Goal: Task Accomplishment & Management: Use online tool/utility

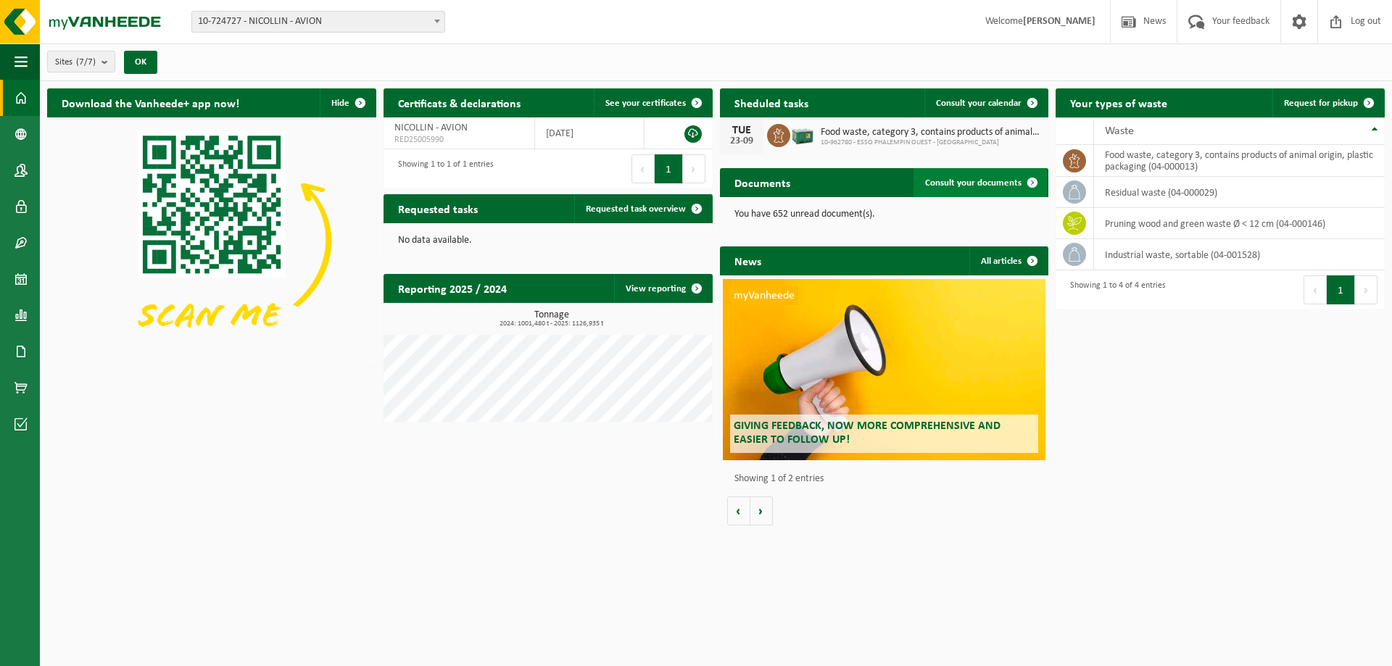
click at [1019, 186] on span at bounding box center [1032, 182] width 29 height 29
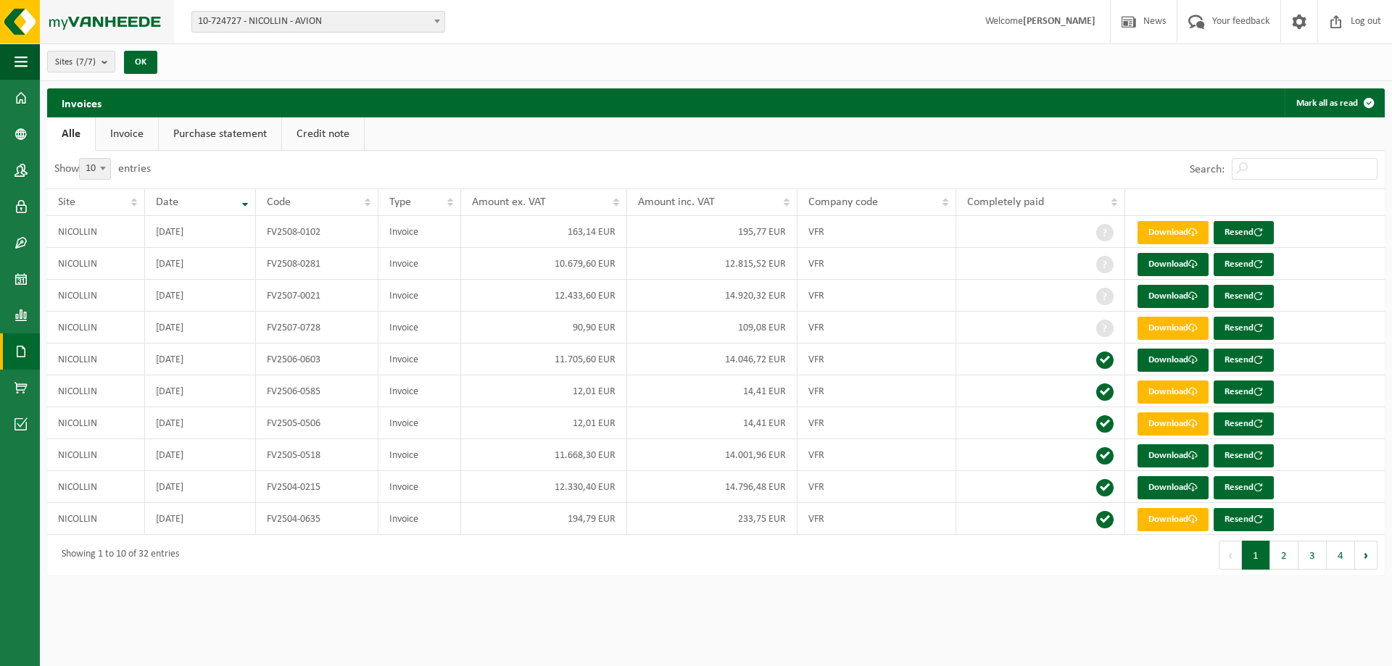
click at [23, 15] on img at bounding box center [87, 22] width 174 height 44
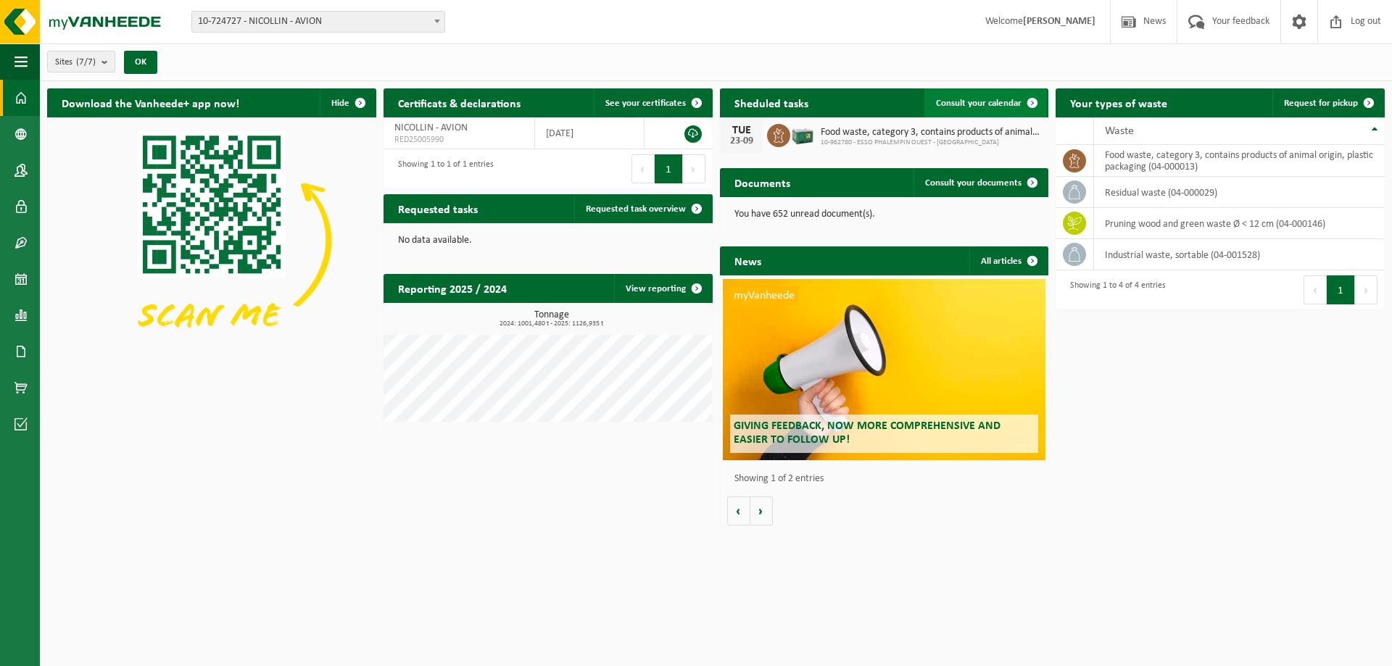
click at [1000, 99] on span "Consult your calendar" at bounding box center [979, 103] width 86 height 9
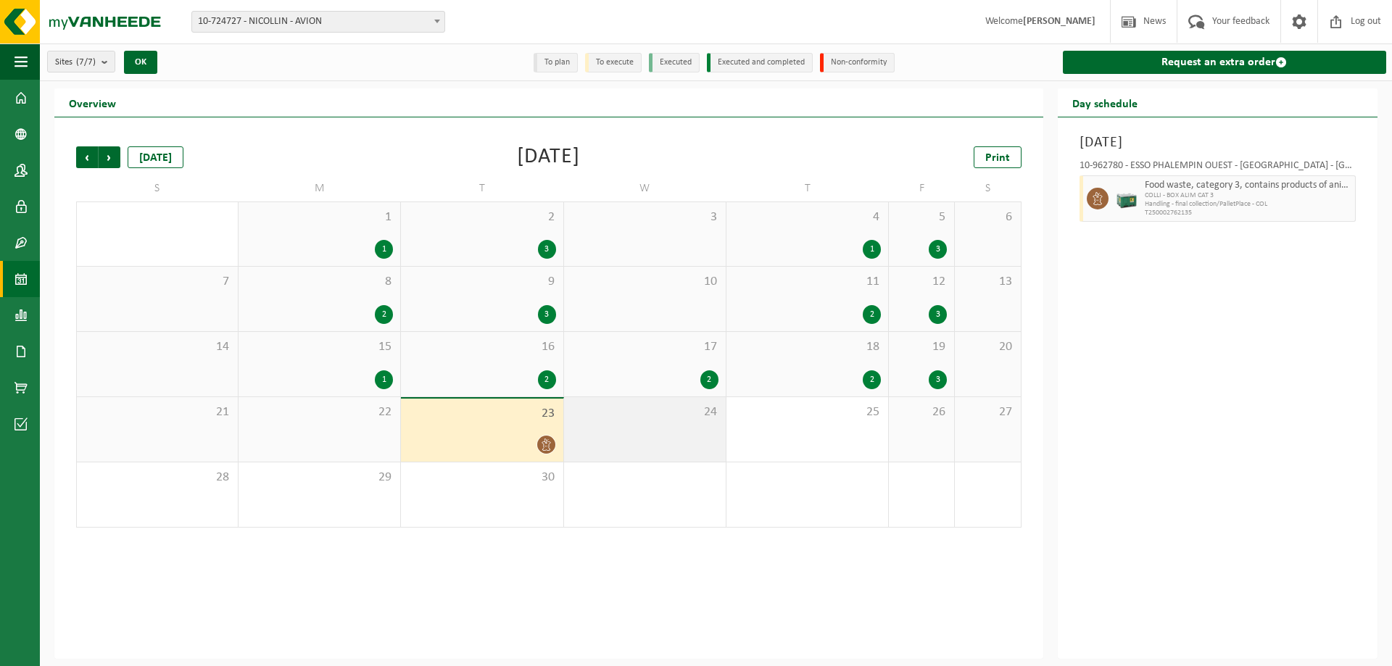
click at [644, 423] on div "24" at bounding box center [645, 429] width 162 height 65
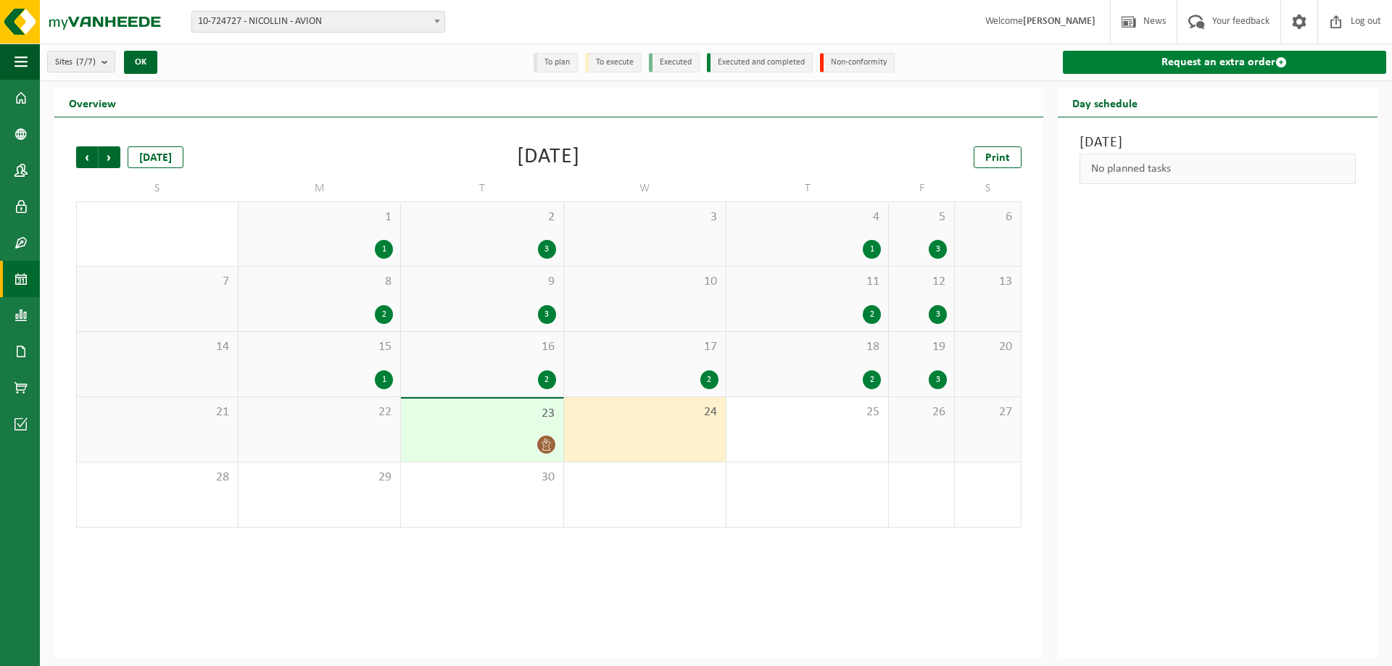
click at [1235, 59] on link "Request an extra order" at bounding box center [1224, 62] width 323 height 23
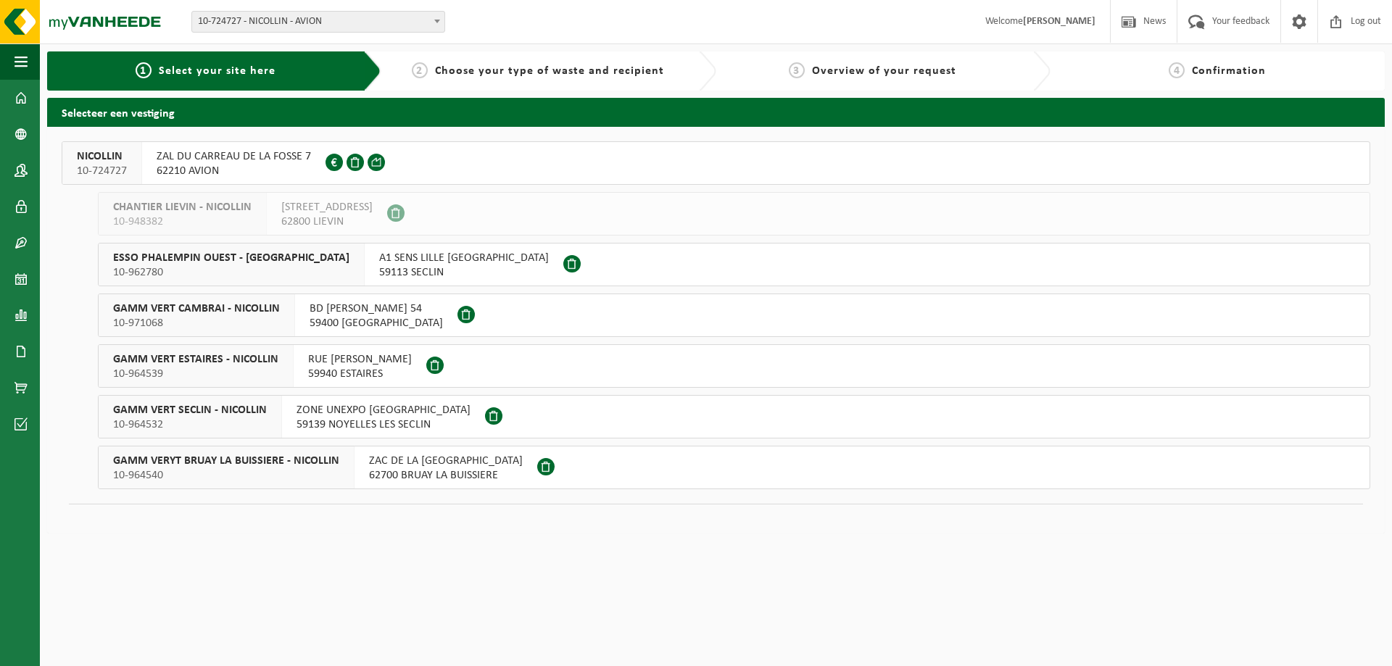
click at [257, 160] on span "ZAL DU CARREAU DE LA FOSSE 7" at bounding box center [234, 156] width 154 height 15
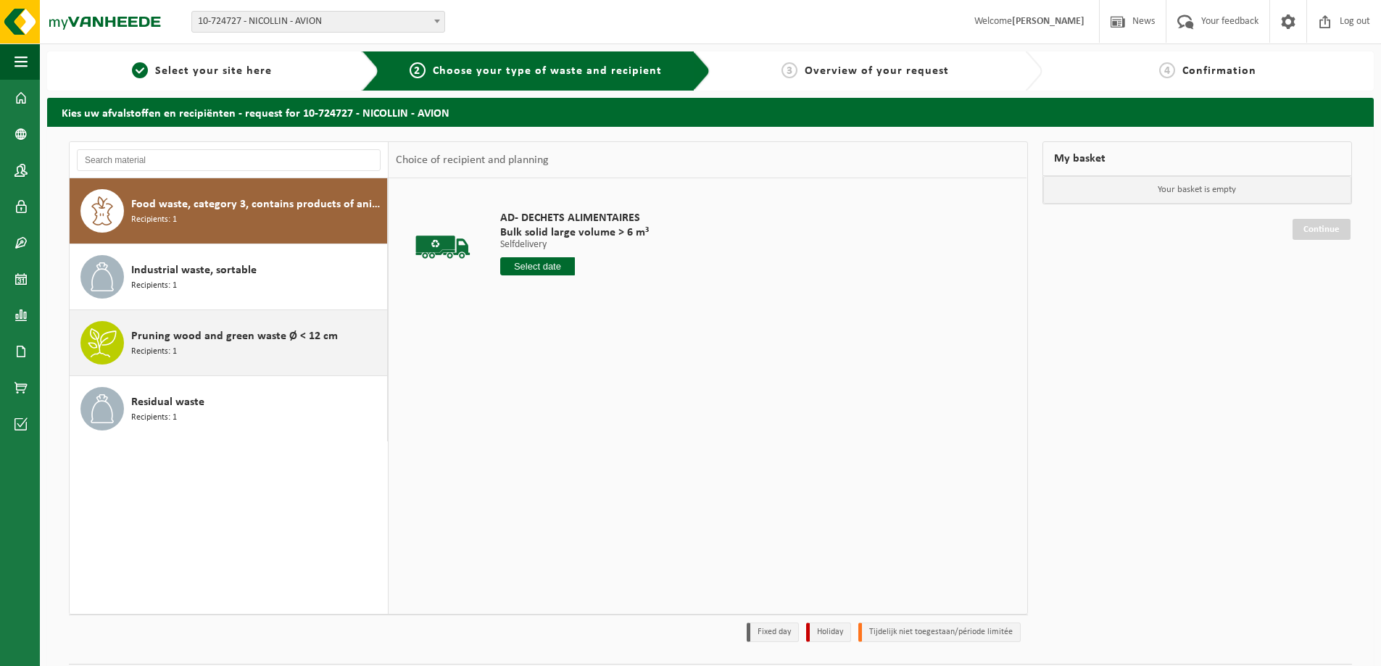
click at [236, 318] on div "Pruning wood and green waste Ø < 12 cm Recipients: 1" at bounding box center [229, 342] width 318 height 65
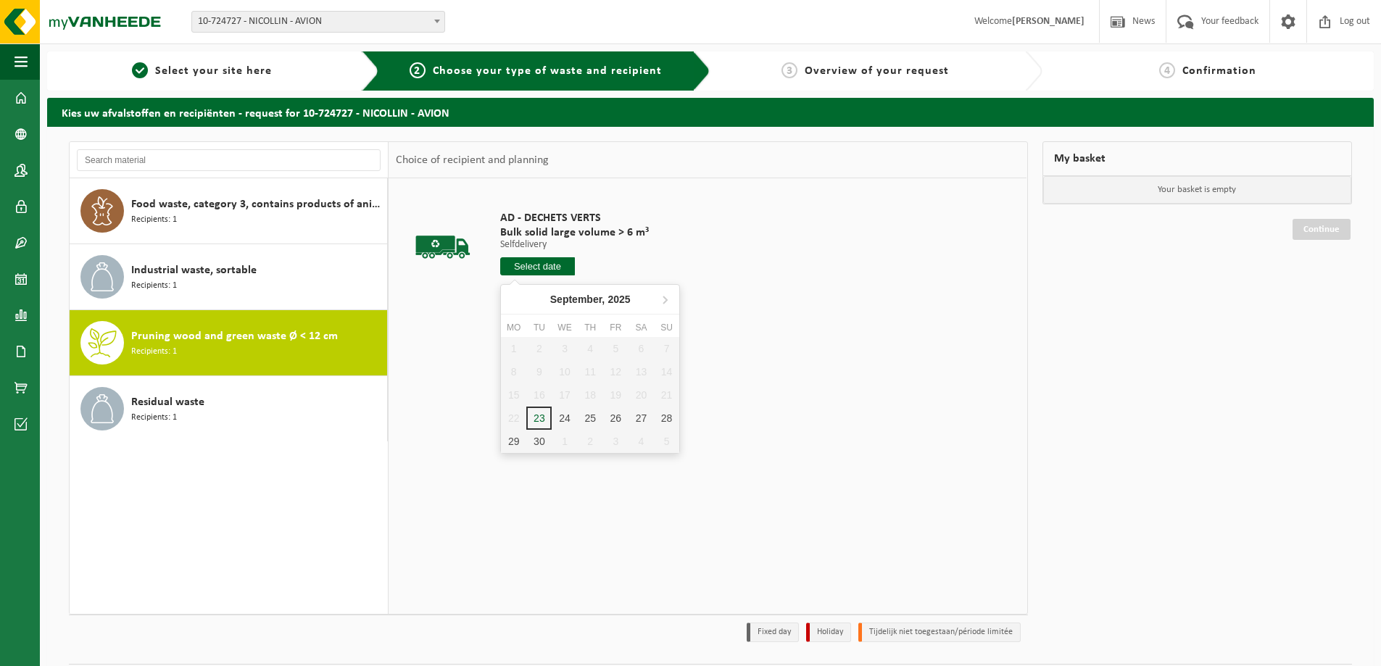
click at [533, 263] on input "text" at bounding box center [537, 266] width 75 height 18
click at [564, 423] on div "24" at bounding box center [564, 418] width 25 height 23
type input "From 2025-09-24"
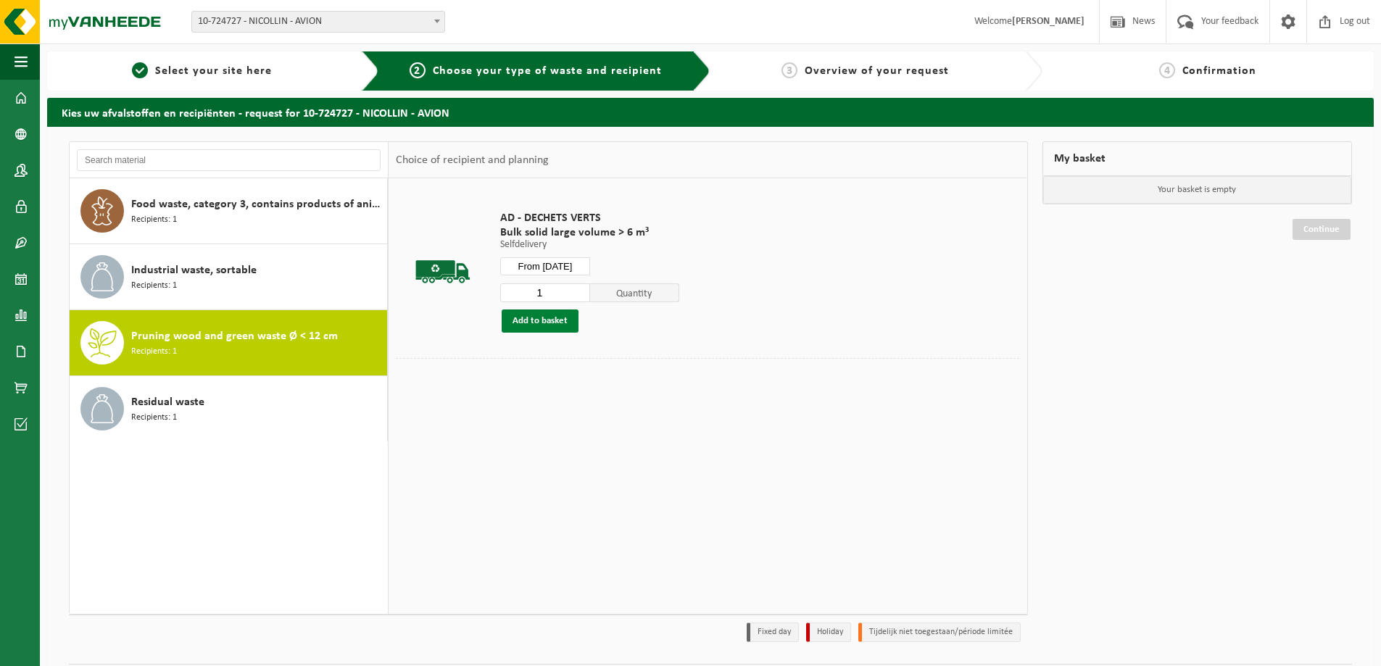
click at [516, 320] on button "Add to basket" at bounding box center [540, 321] width 77 height 23
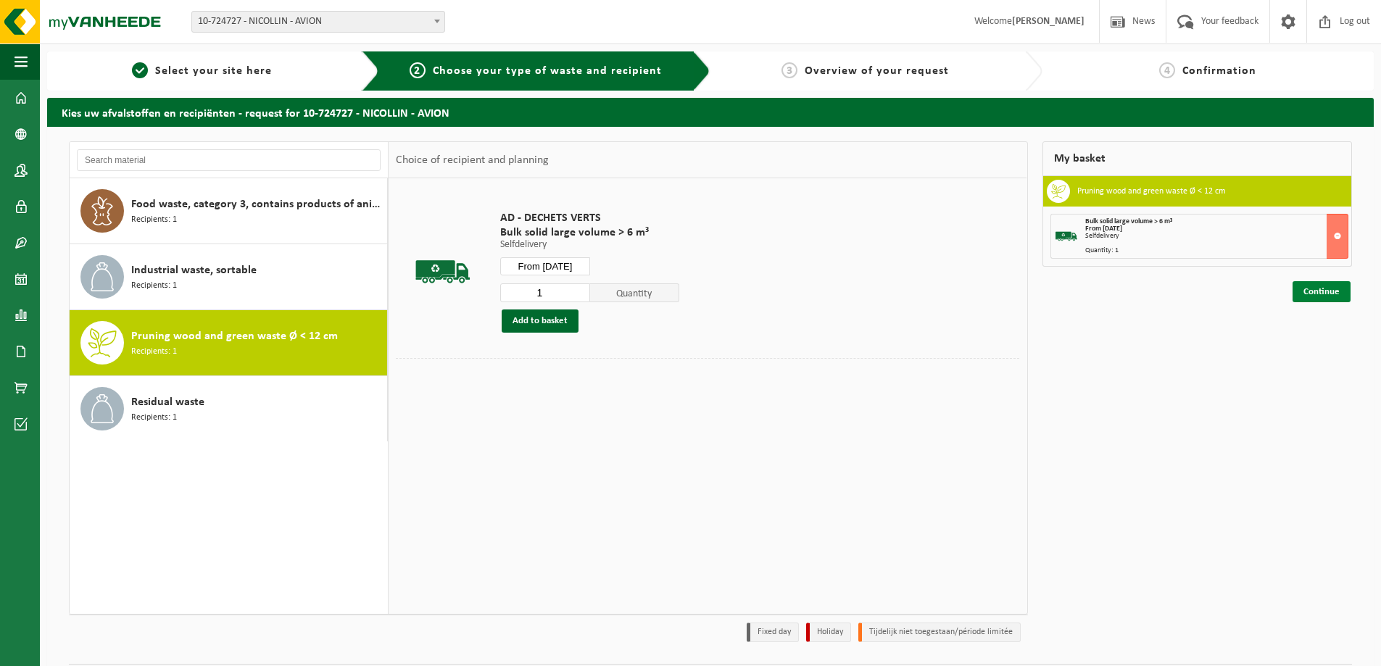
click at [1318, 291] on link "Continue" at bounding box center [1322, 291] width 58 height 21
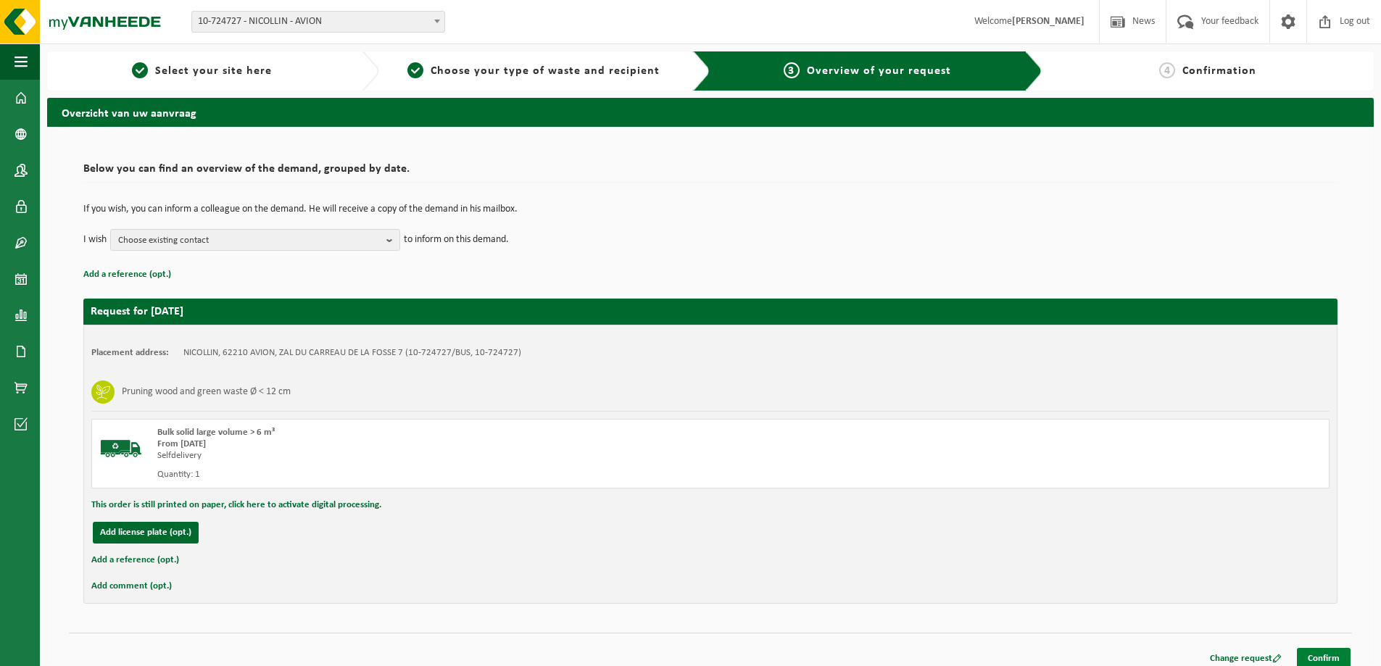
click at [1322, 658] on link "Confirm" at bounding box center [1324, 658] width 54 height 21
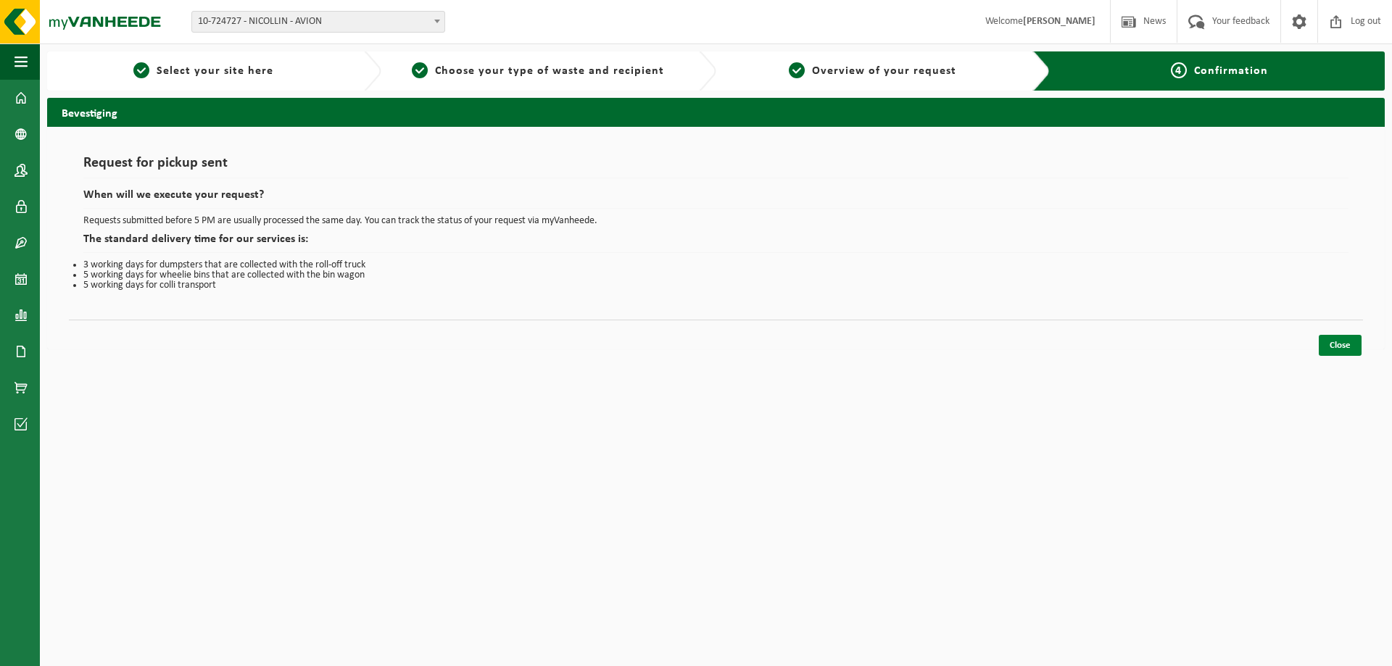
click at [1330, 341] on link "Close" at bounding box center [1340, 345] width 43 height 21
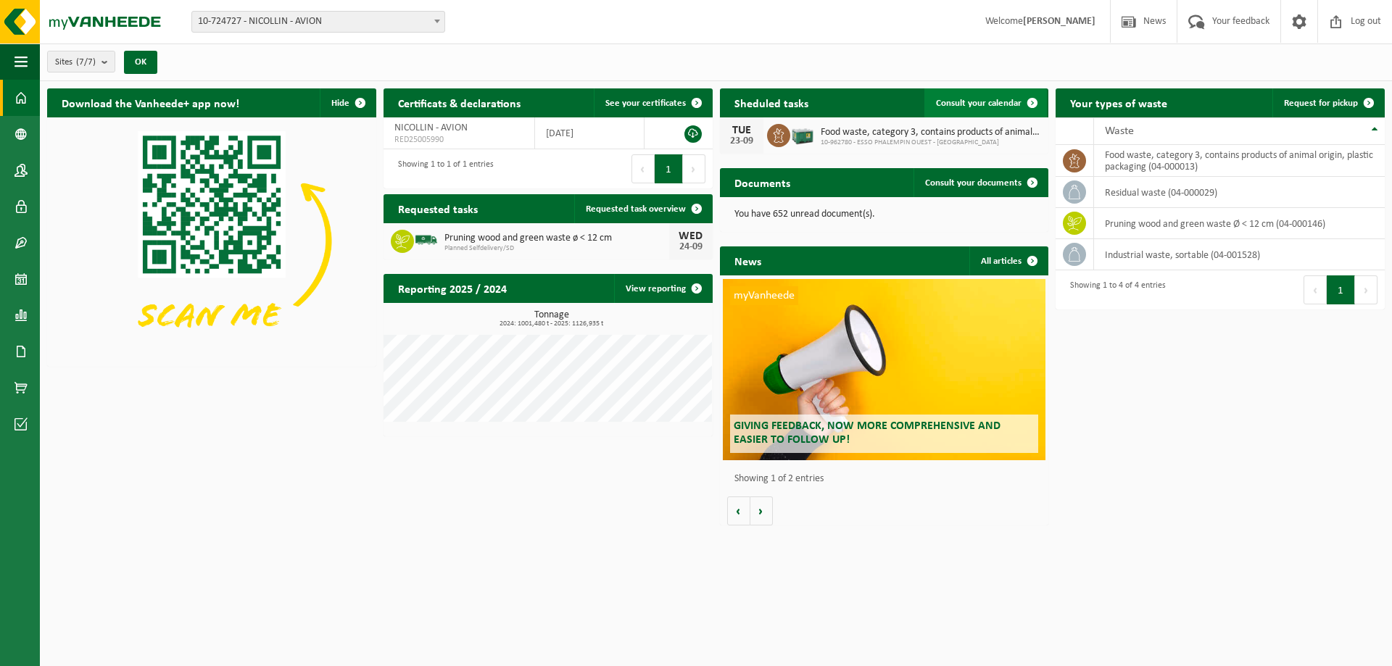
click at [936, 99] on span "Consult your calendar" at bounding box center [979, 103] width 86 height 9
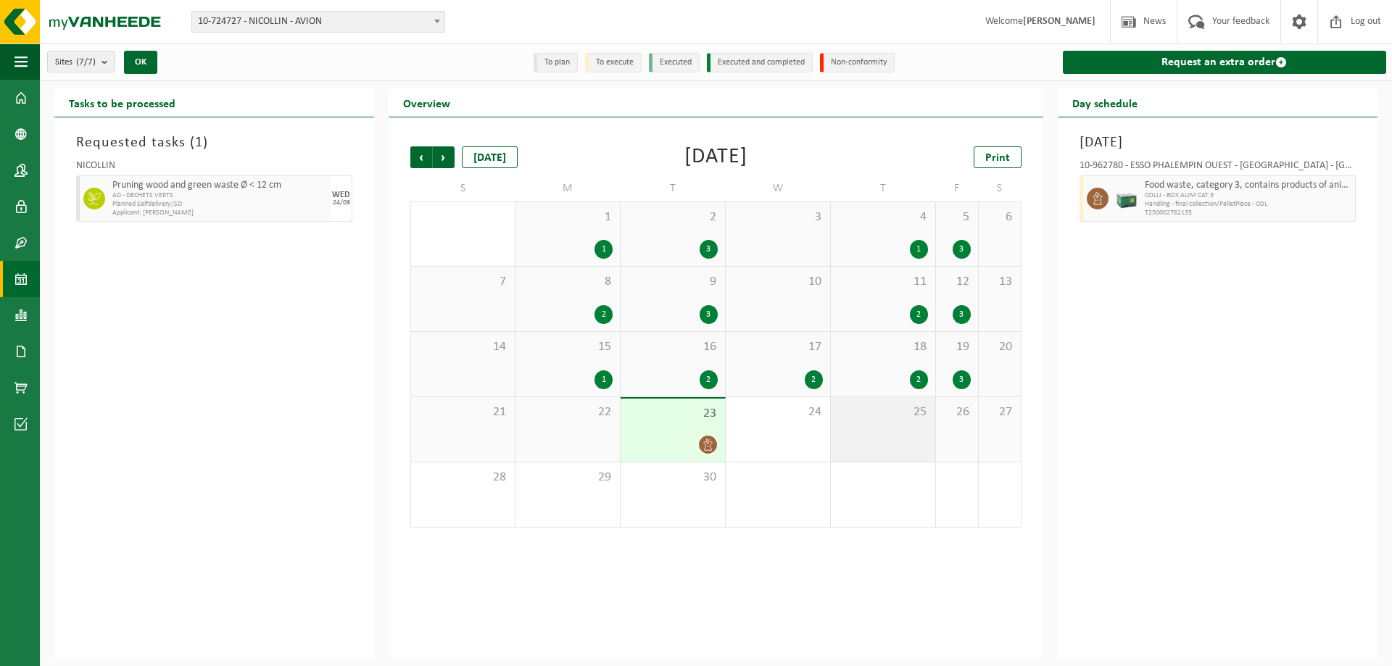
click at [900, 431] on div "25" at bounding box center [883, 429] width 104 height 65
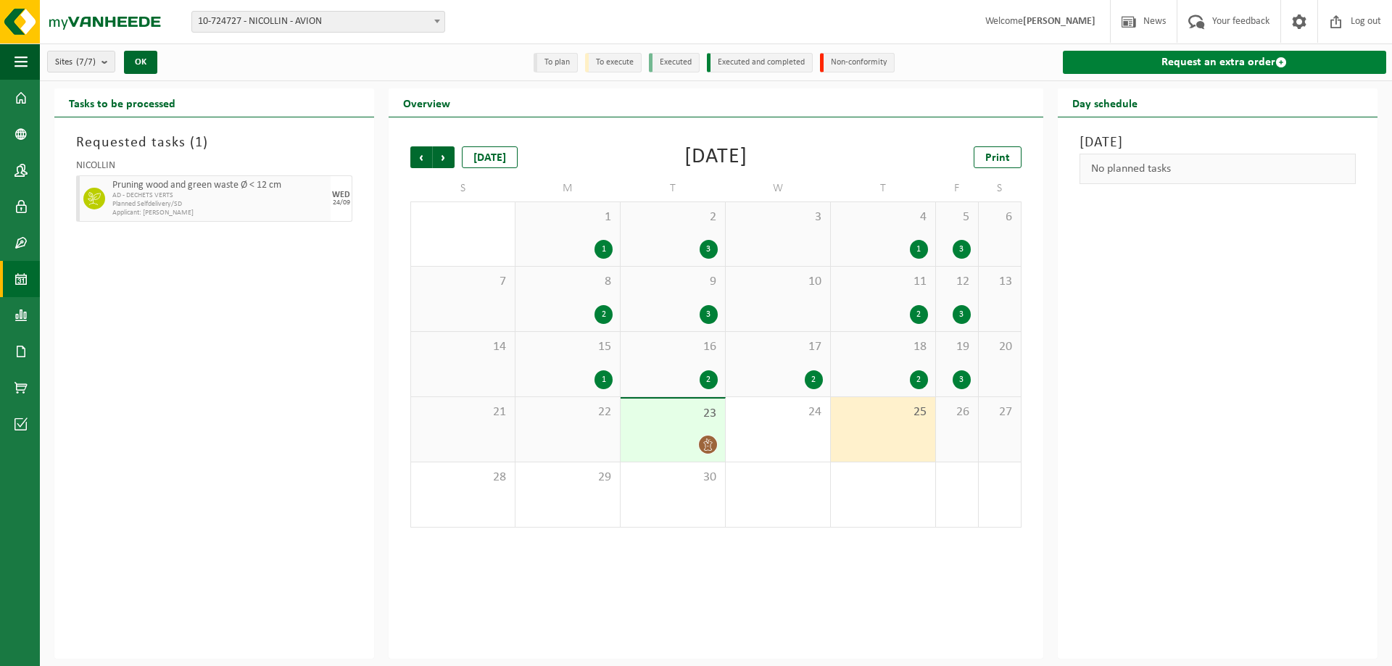
click at [1095, 72] on link "Request an extra order" at bounding box center [1224, 62] width 323 height 23
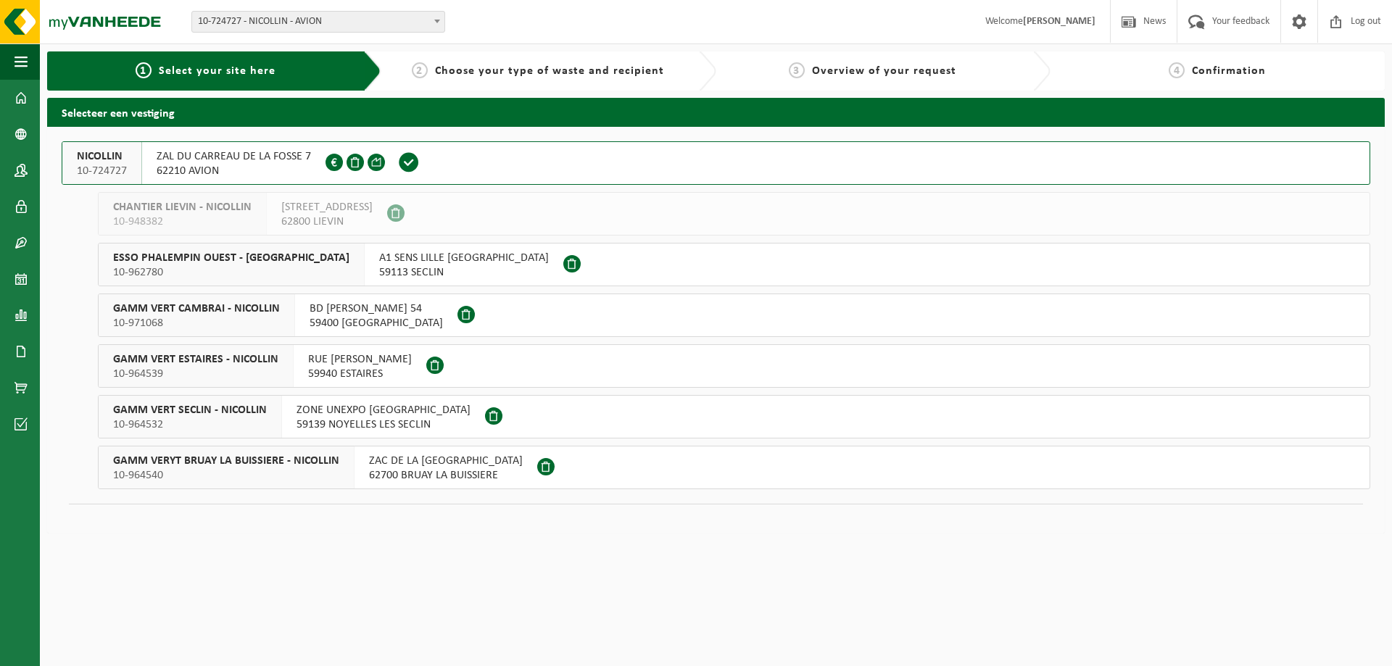
click at [280, 152] on span "ZAL DU CARREAU DE LA FOSSE 7" at bounding box center [234, 156] width 154 height 15
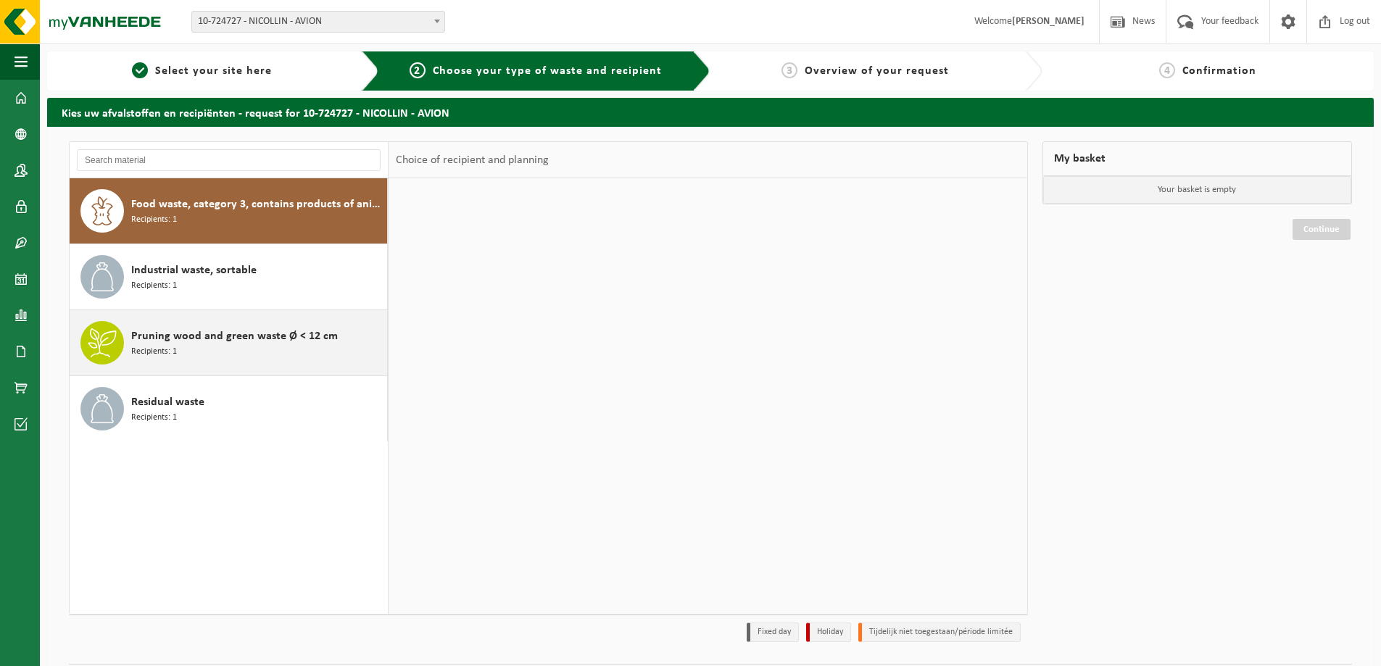
click at [194, 357] on div "Pruning wood and green waste Ø < 12 cm Recipients: 1" at bounding box center [257, 343] width 252 height 44
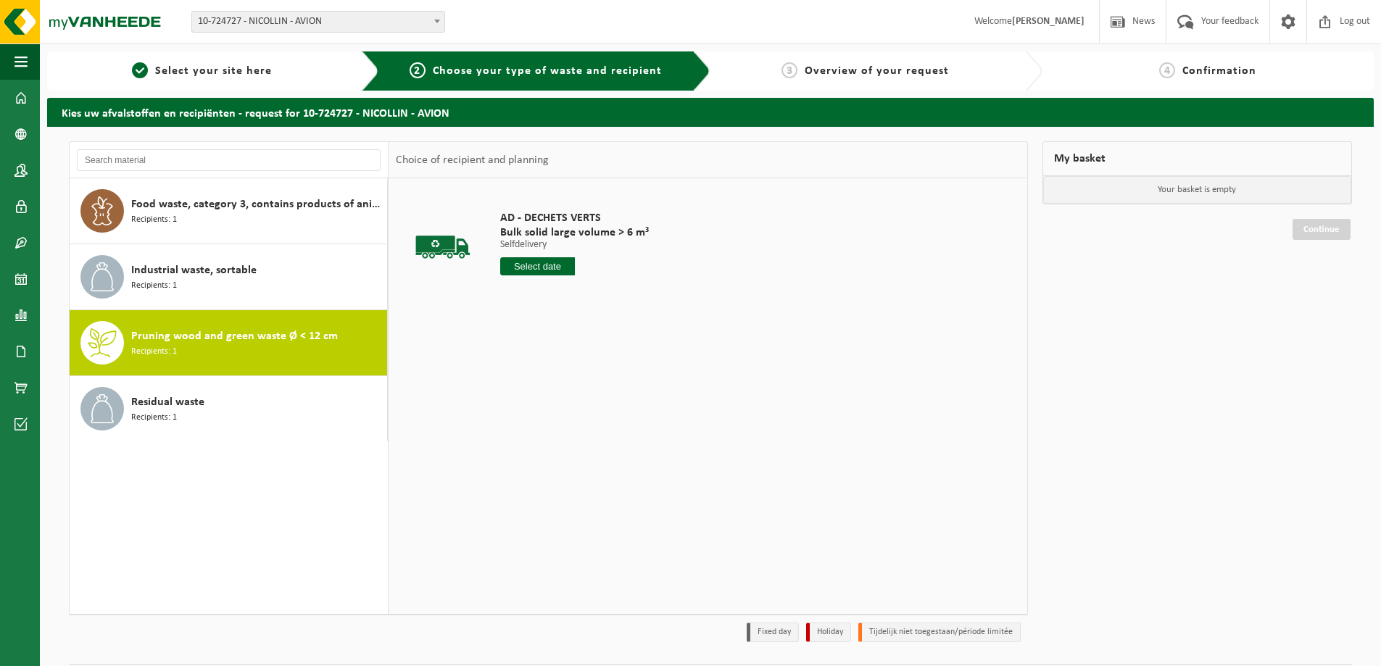
click at [555, 265] on input "text" at bounding box center [537, 266] width 75 height 18
click at [584, 417] on div "25" at bounding box center [590, 418] width 25 height 23
type input "From [DATE]"
click at [537, 332] on div "AD - DECHETS VERTS Bulk solid large volume > 6 m³ Selfdelivery Selfdelivery Sel…" at bounding box center [590, 271] width 194 height 151
click at [544, 324] on button "Add to basket" at bounding box center [540, 321] width 77 height 23
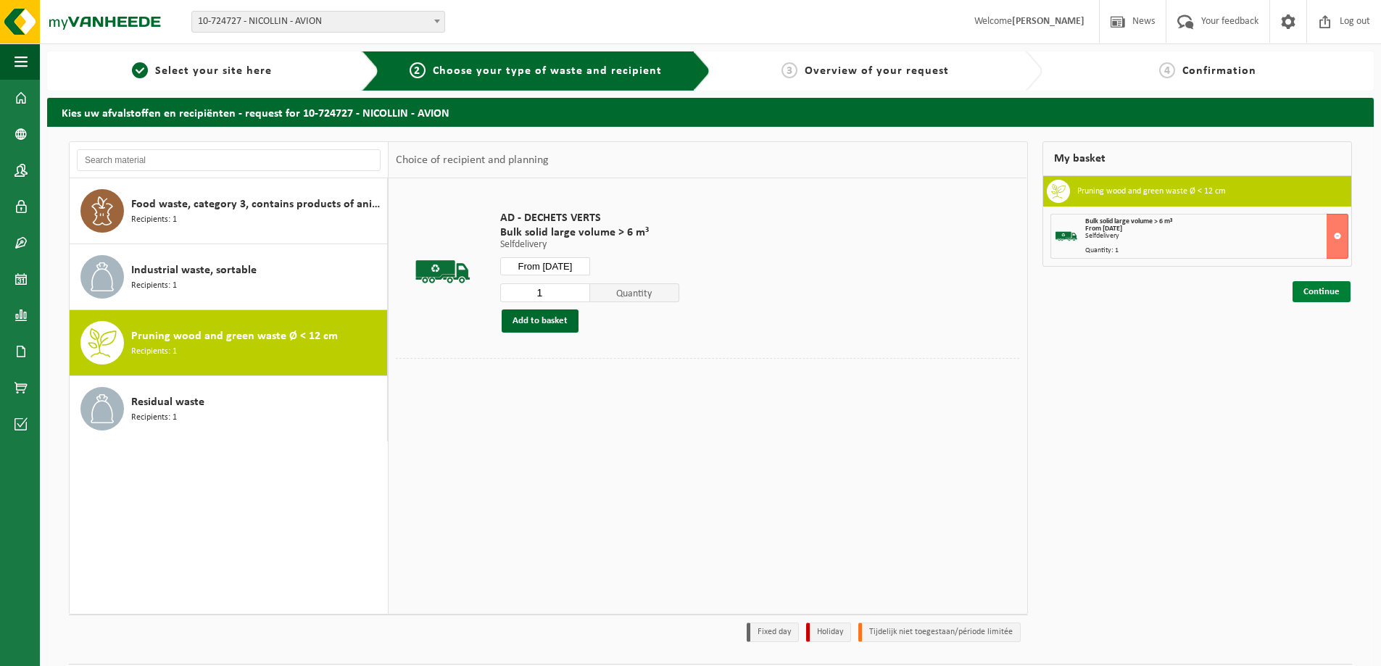
click at [1330, 293] on link "Continue" at bounding box center [1322, 291] width 58 height 21
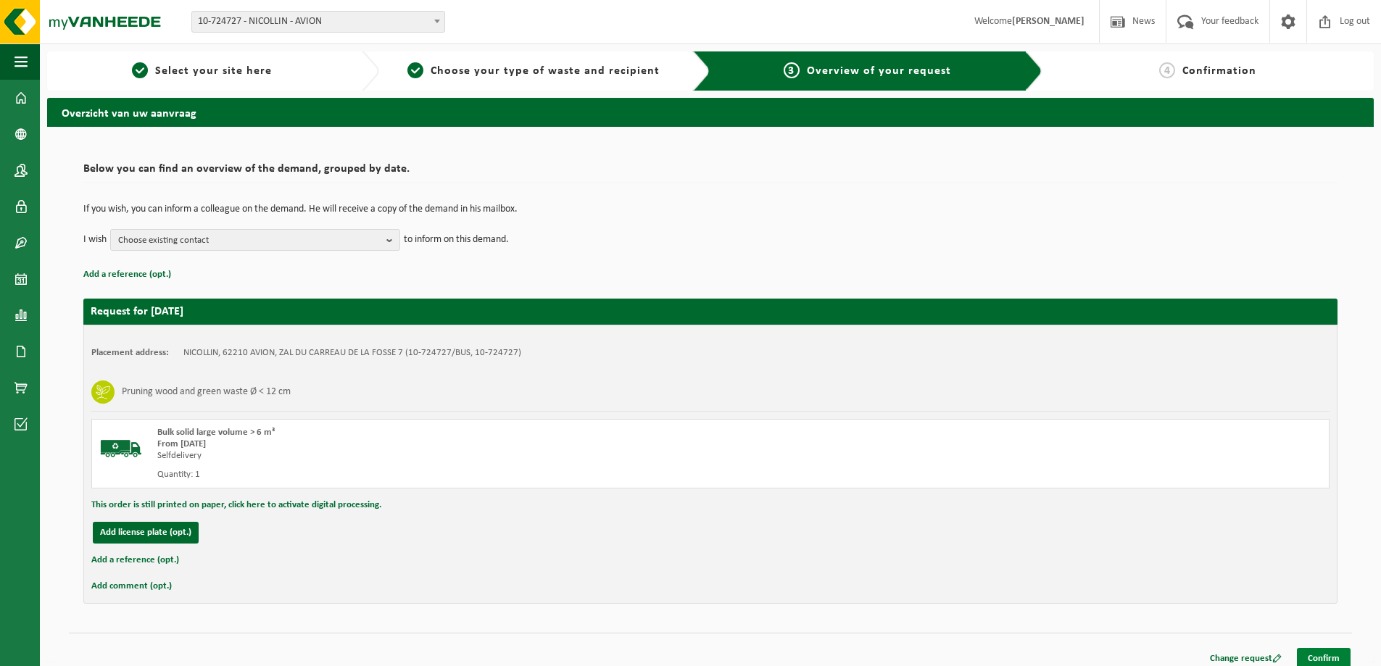
click at [1345, 651] on link "Confirm" at bounding box center [1324, 658] width 54 height 21
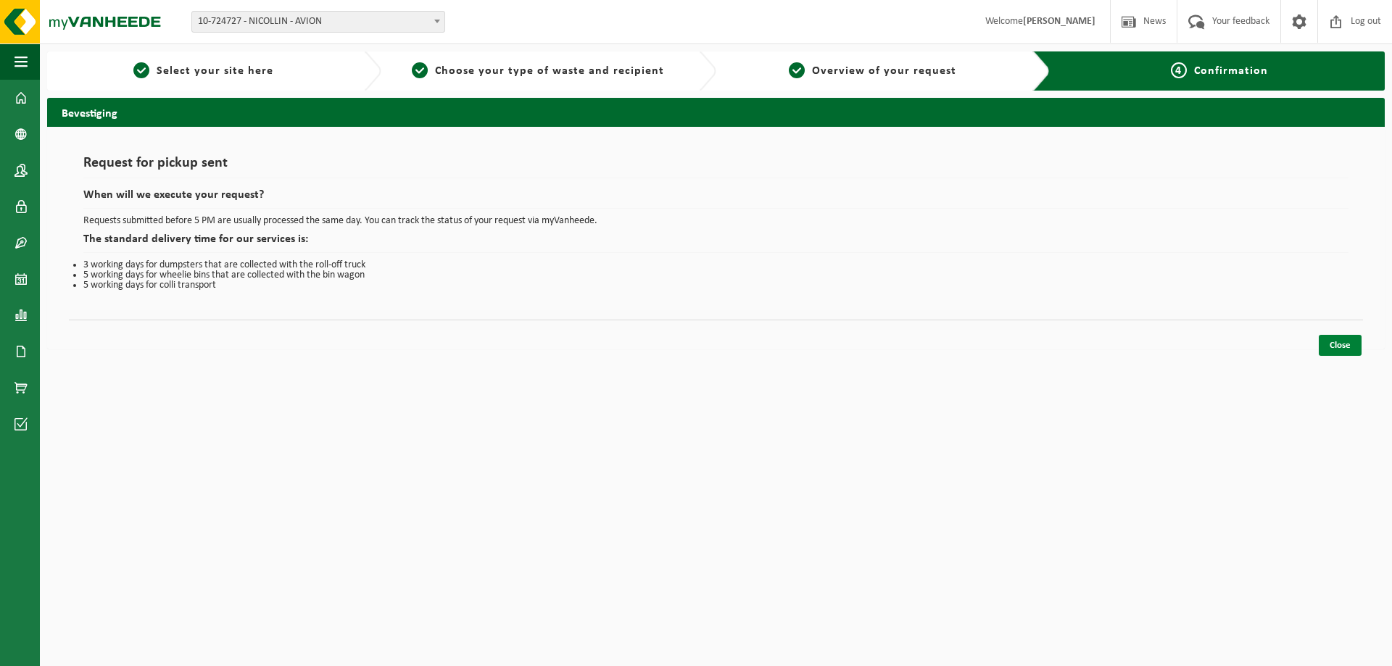
click at [1356, 340] on link "Close" at bounding box center [1340, 345] width 43 height 21
